Goal: Submit feedback/report problem: Provide input to the site owners about the experience or issues

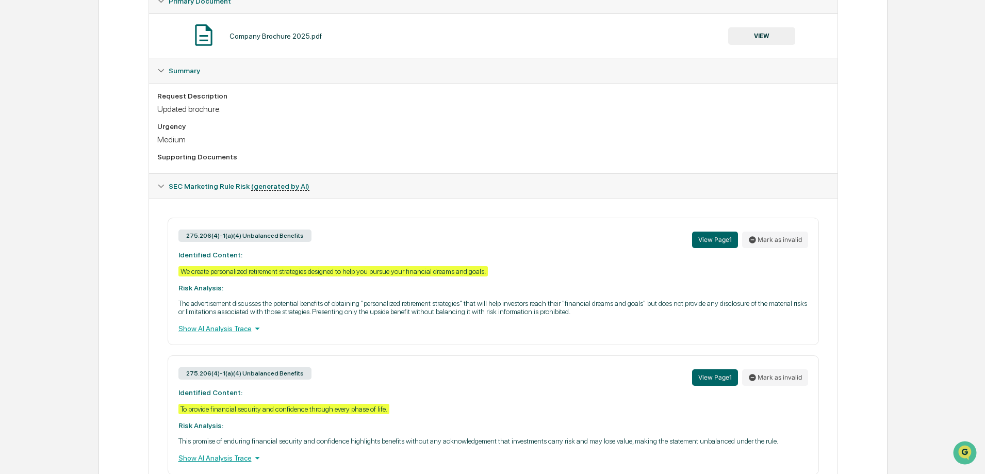
scroll to position [258, 0]
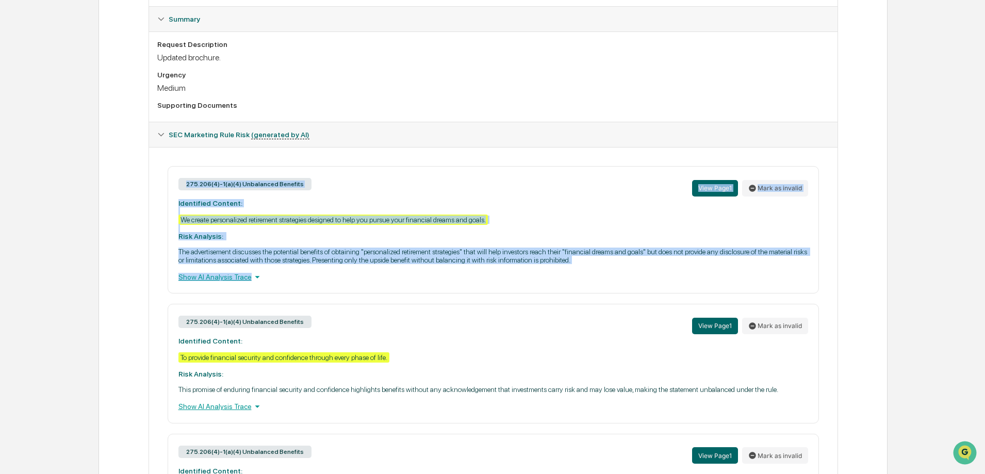
drag, startPoint x: 289, startPoint y: 277, endPoint x: 181, endPoint y: 175, distance: 148.0
click at [181, 175] on div "275.206(4)-1(a)(4) Unbalanced Benefits View Page 1 Mark as invalid Identified C…" at bounding box center [493, 229] width 651 height 127
copy div "275.206(4)-1(a)(4) Unbalanced Benefits View Page 1 Mark as invalid Identified C…"
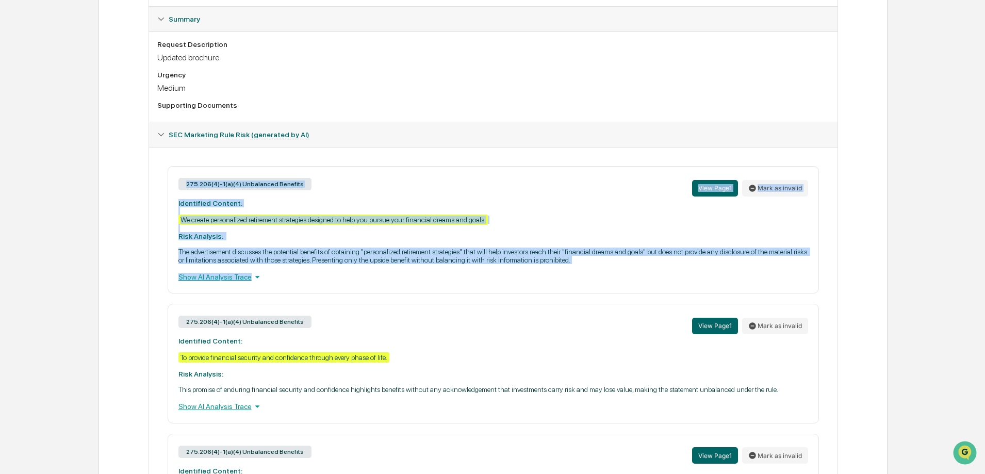
click at [375, 165] on div "275.206(4)-1(a)(4) Unbalanced Benefits View Page 1 Mark as invalid Identified C…" at bounding box center [493, 400] width 688 height 507
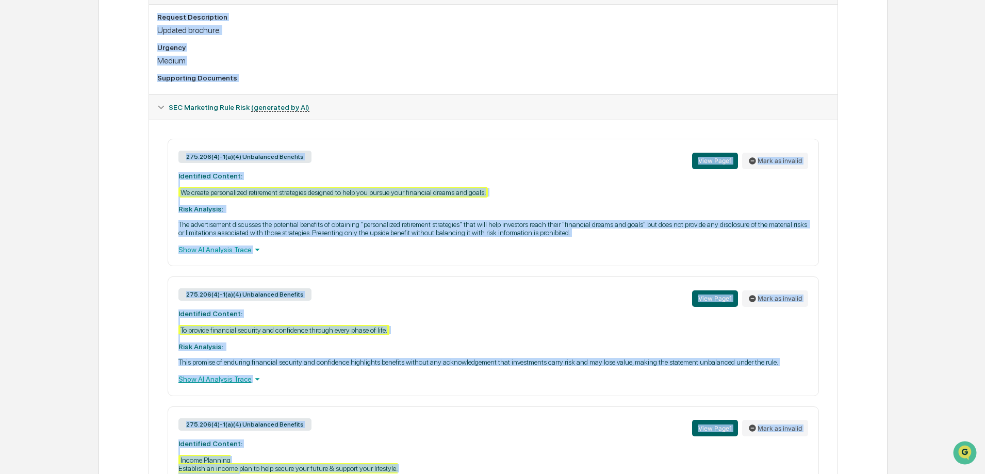
scroll to position [131, 0]
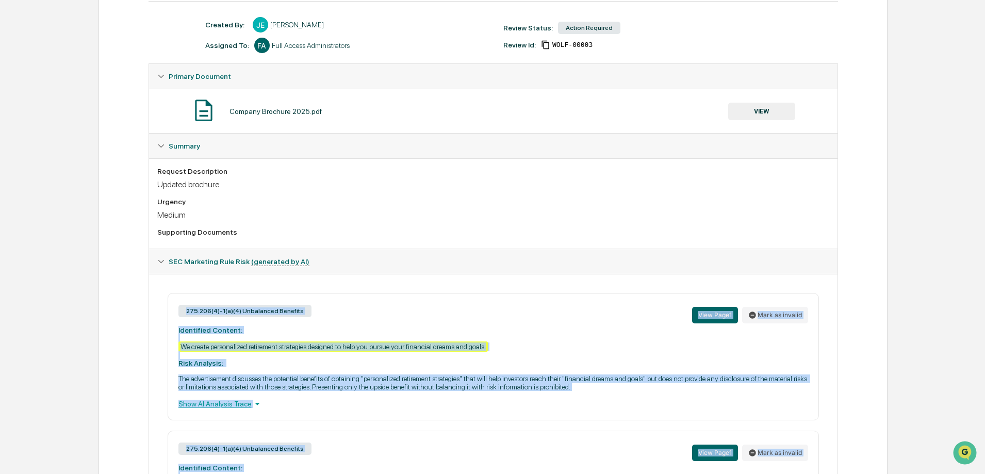
drag, startPoint x: 262, startPoint y: 412, endPoint x: 173, endPoint y: 314, distance: 132.8
copy div "275.206(4)-1(a)(4) Unbalanced Benefits View Page 1 Mark as invalid Identified C…"
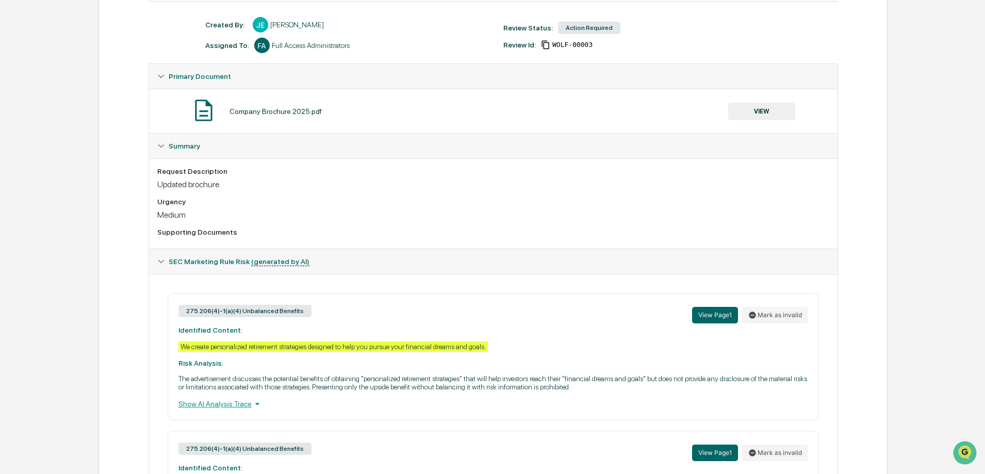
click at [659, 216] on div "Medium" at bounding box center [493, 215] width 672 height 10
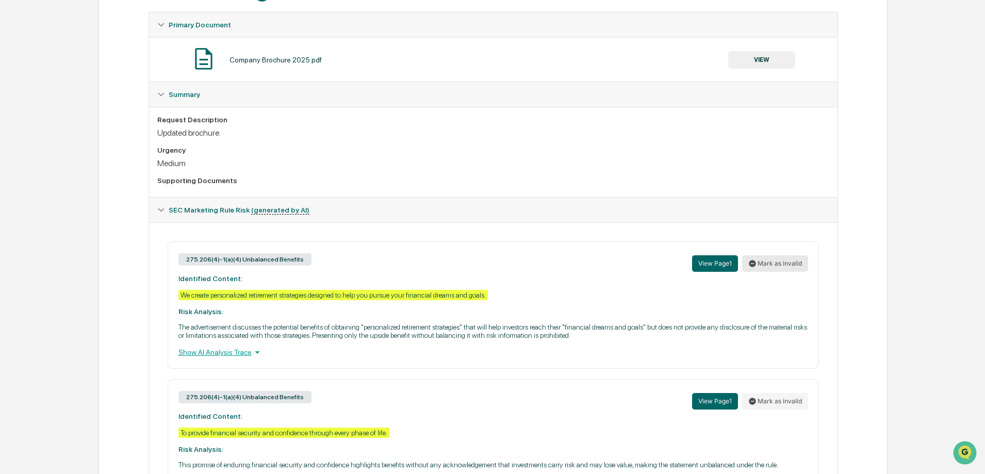
click at [765, 264] on button "Mark as invalid" at bounding box center [775, 263] width 66 height 16
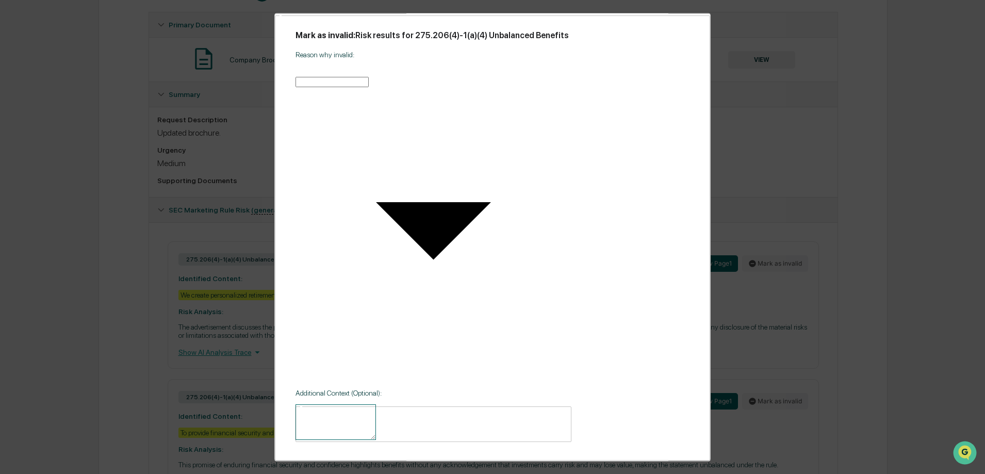
click at [328, 404] on textarea at bounding box center [335, 422] width 80 height 36
type textarea "**********"
click at [449, 184] on div "Reason why invalid: ​ ​" at bounding box center [433, 208] width 276 height 314
drag, startPoint x: 455, startPoint y: 173, endPoint x: 453, endPoint y: 180, distance: 7.9
click at [455, 172] on body "Get Approval Content & Transactions Company Policies & Documents My Compliance …" at bounding box center [492, 287] width 985 height 938
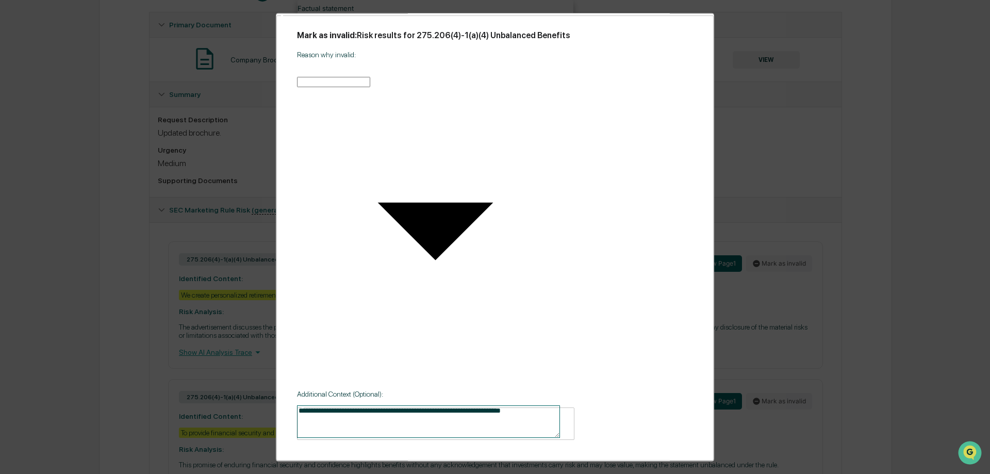
drag, startPoint x: 410, startPoint y: 216, endPoint x: 429, endPoint y: 214, distance: 19.1
click at [410, 21] on li "Already approved for use" at bounding box center [435, 16] width 276 height 8
type input "**********"
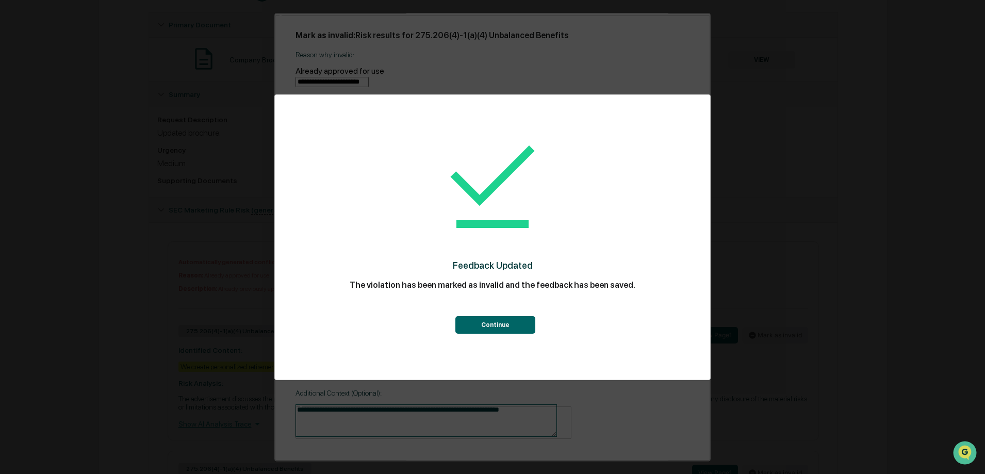
click at [470, 321] on button "Continue" at bounding box center [495, 325] width 80 height 18
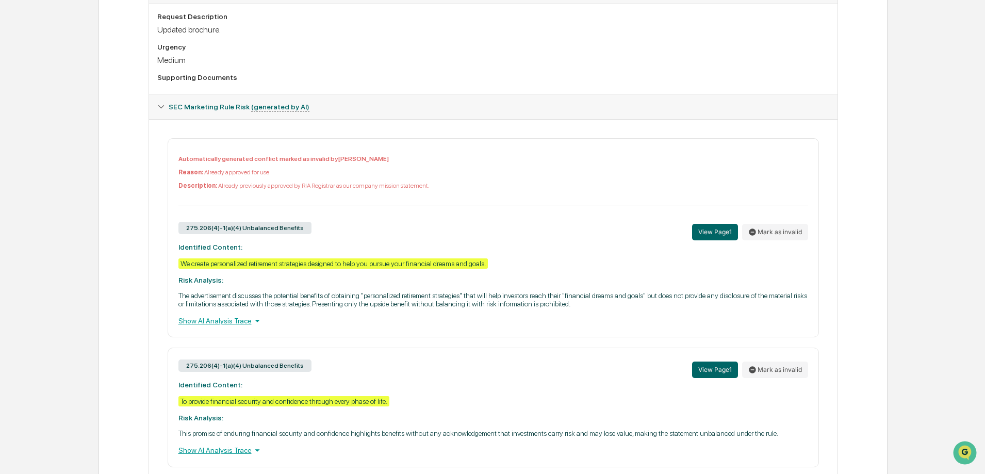
scroll to position [337, 0]
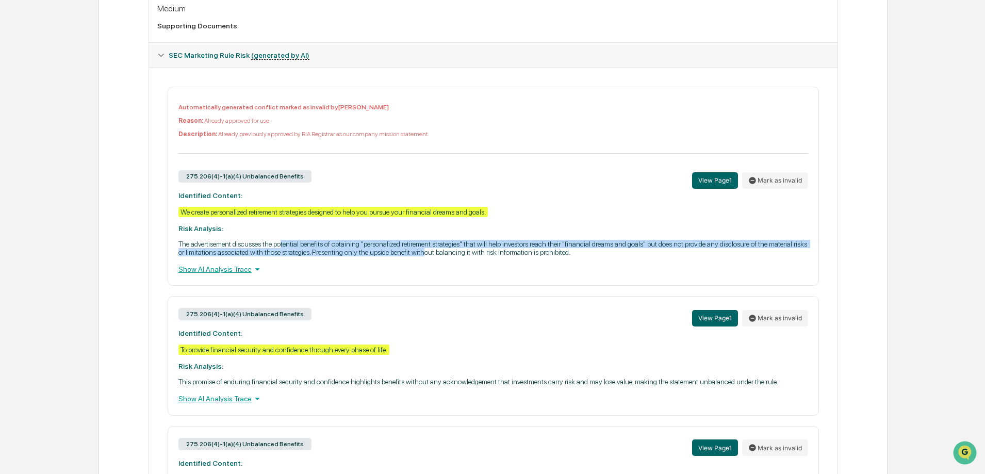
drag, startPoint x: 284, startPoint y: 241, endPoint x: 440, endPoint y: 251, distance: 156.5
click at [440, 251] on p "The advertisement discusses the potential benefits of obtaining "personalized r…" at bounding box center [492, 248] width 629 height 16
click at [485, 236] on div "Automatically generated conflict marked as invalid by [PERSON_NAME] Reason: Alr…" at bounding box center [493, 186] width 651 height 199
drag, startPoint x: 222, startPoint y: 246, endPoint x: 466, endPoint y: 250, distance: 243.8
click at [466, 250] on p "The advertisement discusses the potential benefits of obtaining "personalized r…" at bounding box center [492, 248] width 629 height 16
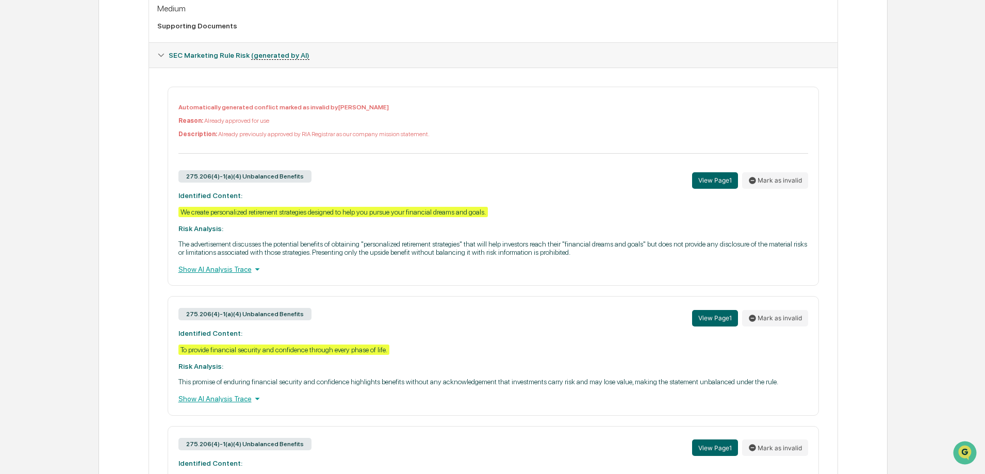
click at [516, 249] on p "The advertisement discusses the potential benefits of obtaining "personalized r…" at bounding box center [492, 248] width 629 height 16
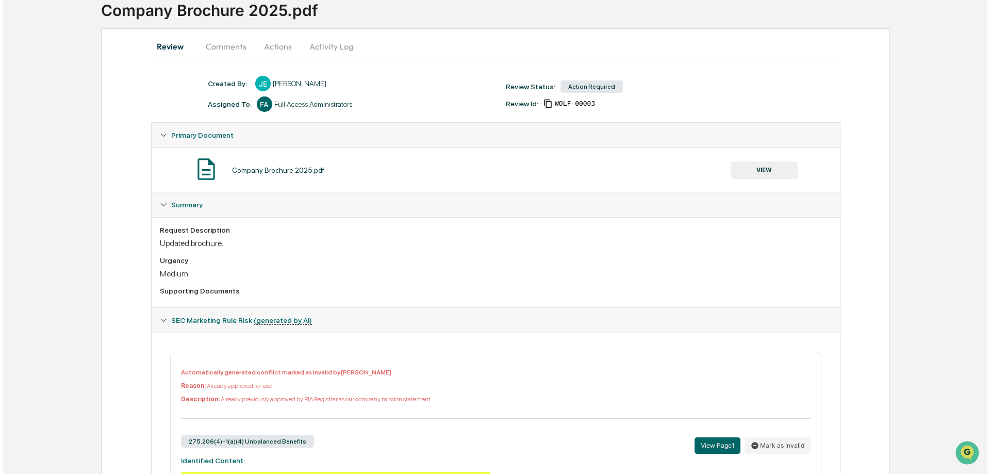
scroll to position [0, 0]
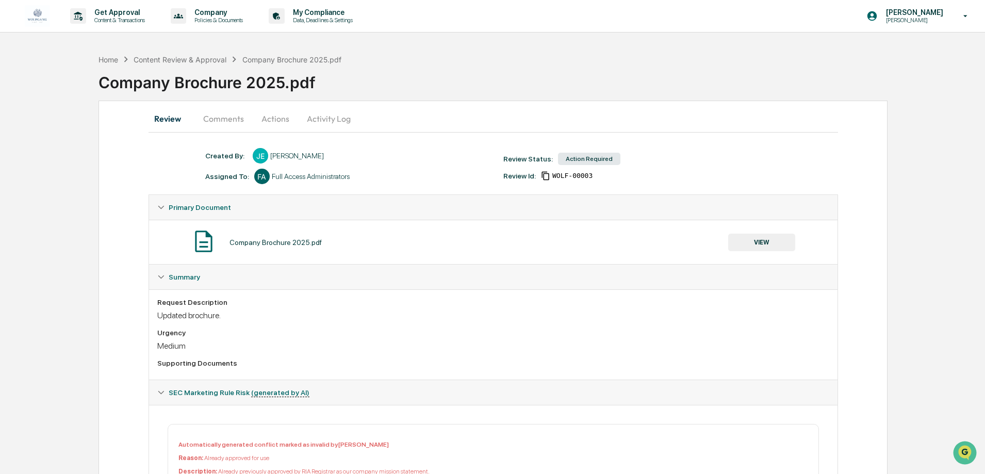
click at [315, 114] on button "Activity Log" at bounding box center [328, 118] width 60 height 25
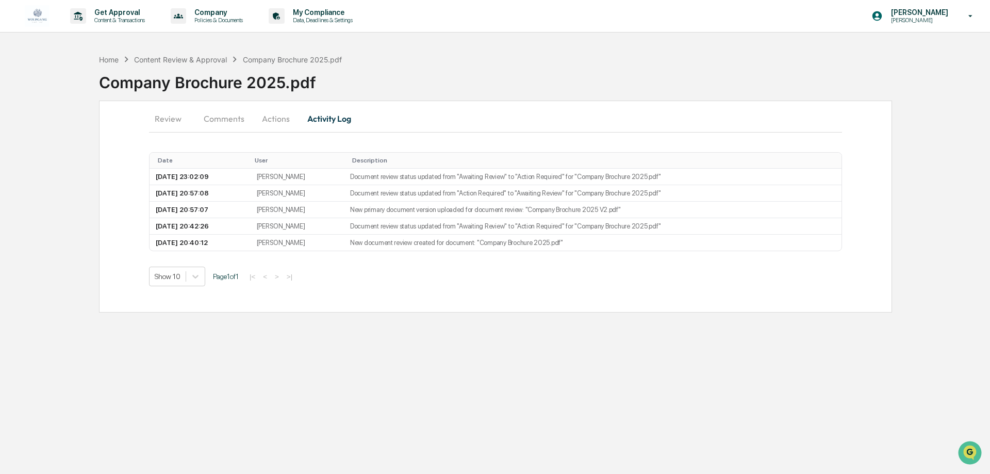
click at [277, 113] on button "Actions" at bounding box center [276, 118] width 46 height 25
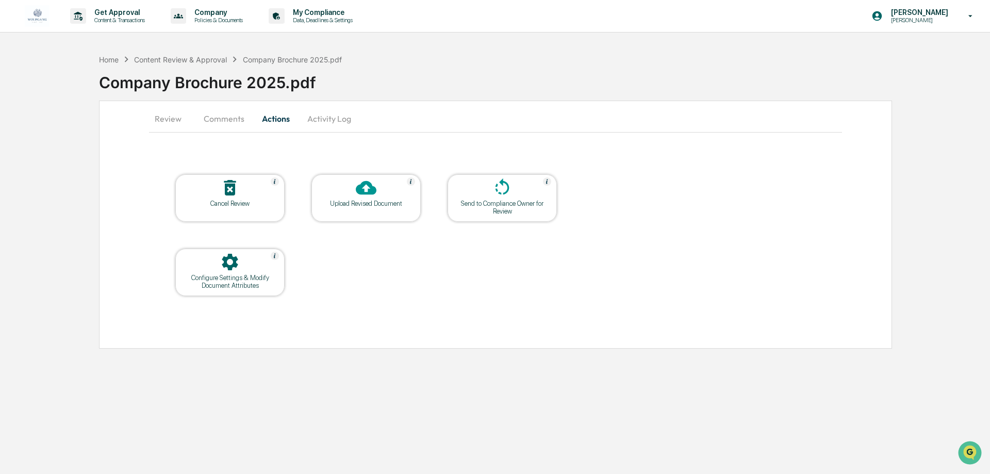
click at [373, 207] on div "Upload Revised Document" at bounding box center [365, 197] width 109 height 47
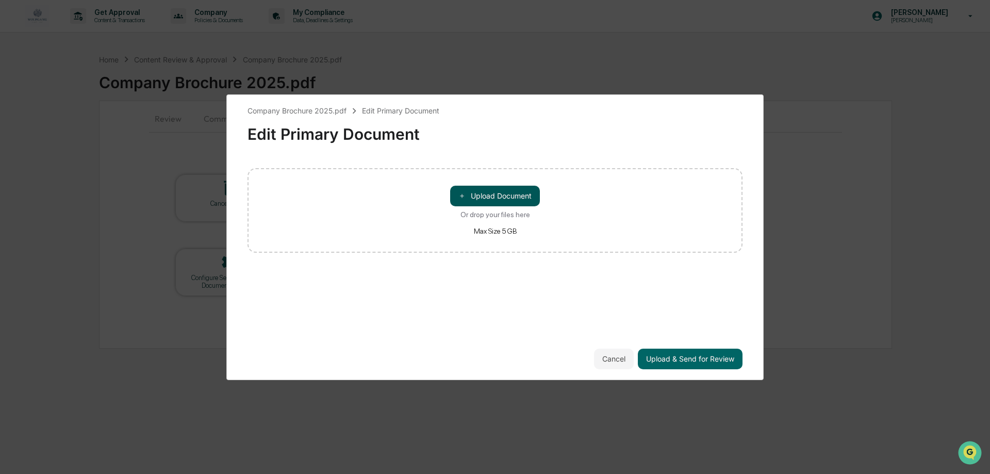
click at [473, 197] on button "＋ Upload Document" at bounding box center [495, 196] width 90 height 21
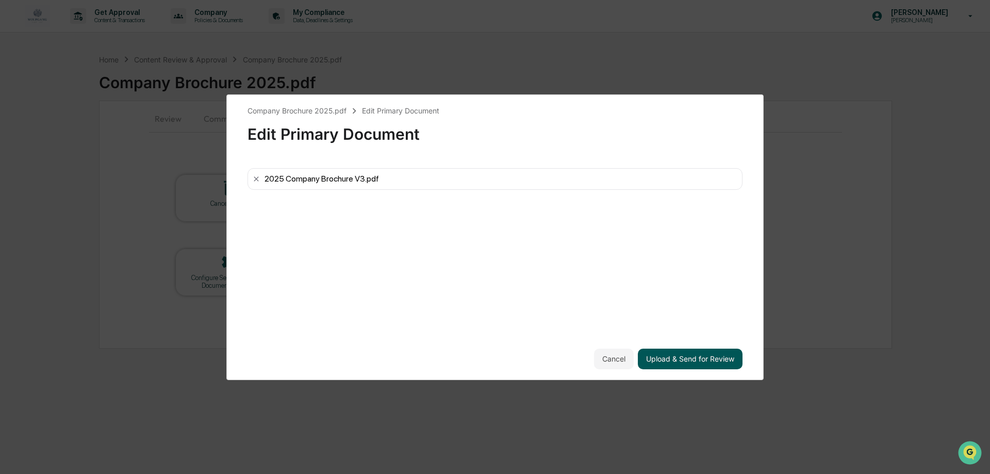
click at [710, 356] on button "Upload & Send for Review" at bounding box center [690, 358] width 105 height 21
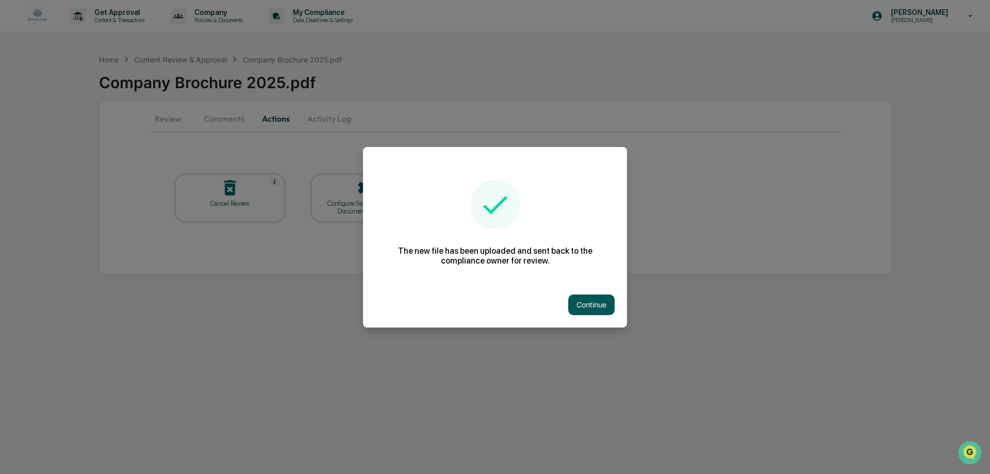
click at [594, 298] on button "Continue" at bounding box center [591, 304] width 46 height 21
